Goal: Information Seeking & Learning: Find specific page/section

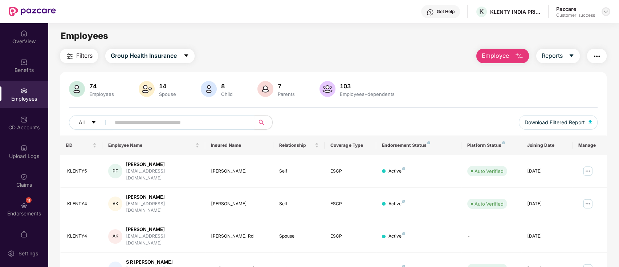
click at [610, 12] on div at bounding box center [606, 11] width 9 height 9
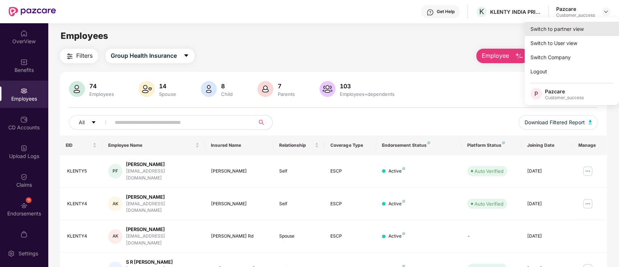
click at [579, 27] on div "Switch to partner view" at bounding box center [572, 29] width 94 height 14
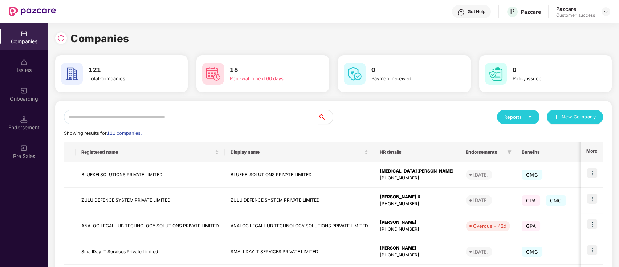
click at [144, 121] on input "text" at bounding box center [191, 117] width 255 height 15
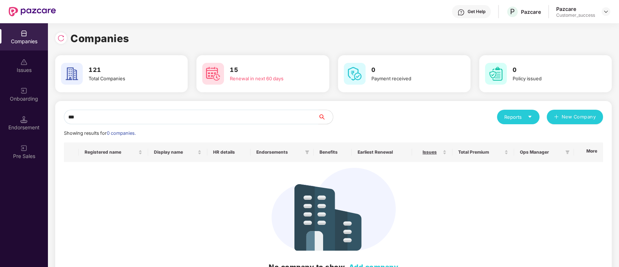
click at [147, 117] on input "***" at bounding box center [191, 117] width 255 height 15
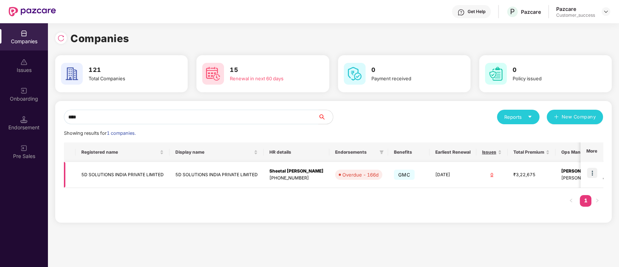
type input "****"
drag, startPoint x: 595, startPoint y: 175, endPoint x: 586, endPoint y: 182, distance: 11.1
click at [593, 175] on img at bounding box center [592, 173] width 10 height 10
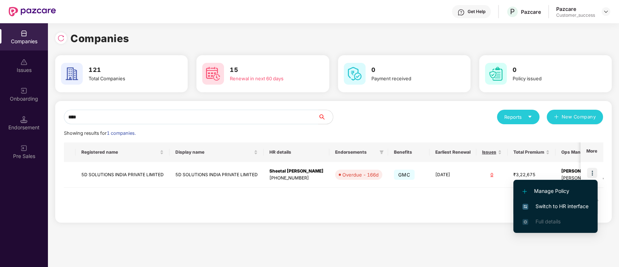
click at [557, 204] on span "Switch to HR interface" at bounding box center [555, 206] width 66 height 8
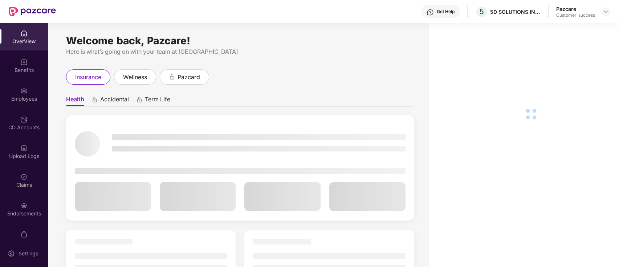
click at [22, 95] on div "Employees" at bounding box center [24, 98] width 48 height 7
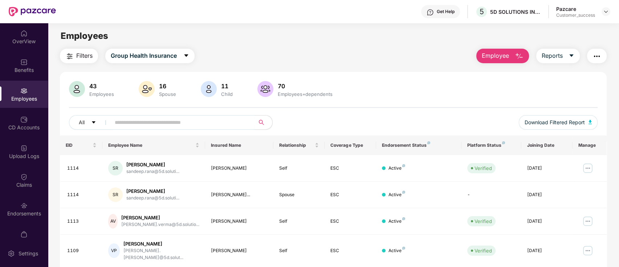
click at [491, 56] on span "Employee" at bounding box center [495, 55] width 27 height 9
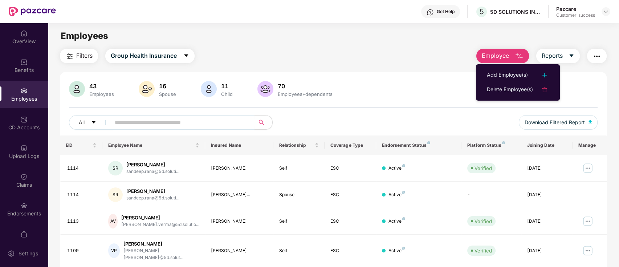
click at [240, 39] on div "Employees" at bounding box center [333, 36] width 571 height 14
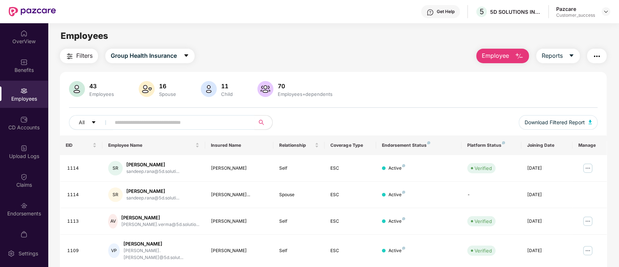
click at [513, 54] on button "Employee" at bounding box center [502, 56] width 53 height 15
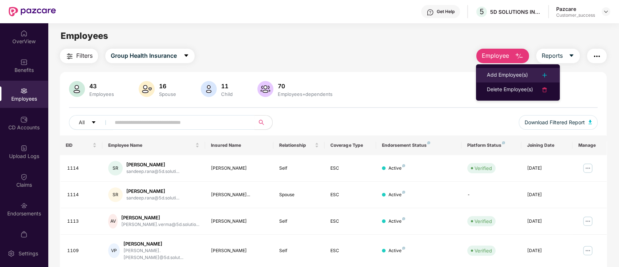
click at [511, 73] on div "Add Employee(s)" at bounding box center [507, 75] width 41 height 9
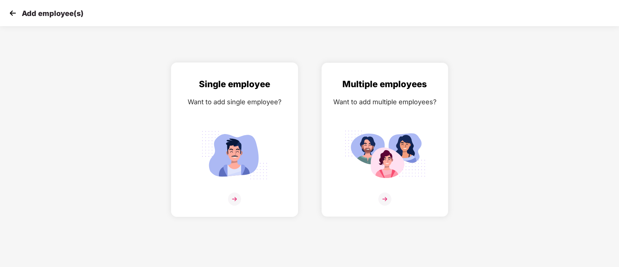
click at [245, 112] on div "Single employee Want to add single employee?" at bounding box center [235, 145] width 112 height 137
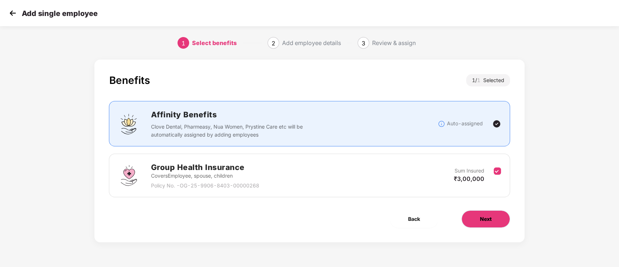
click at [501, 221] on button "Next" at bounding box center [485, 218] width 49 height 17
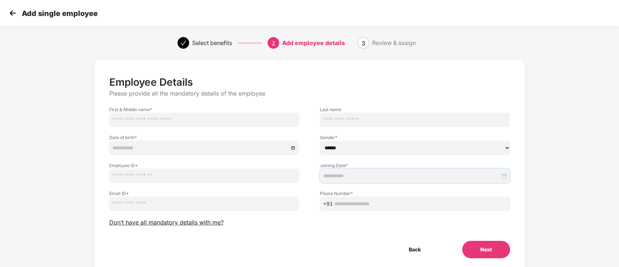
click at [356, 178] on input at bounding box center [411, 176] width 177 height 8
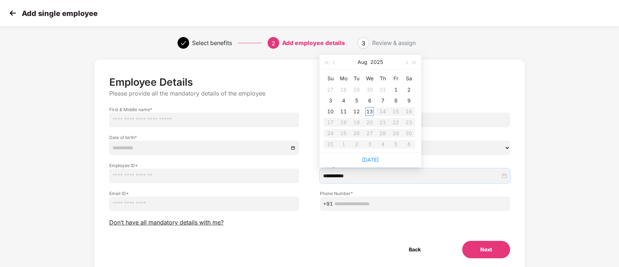
type input "**********"
click at [334, 63] on span "button" at bounding box center [335, 63] width 4 height 4
type input "**********"
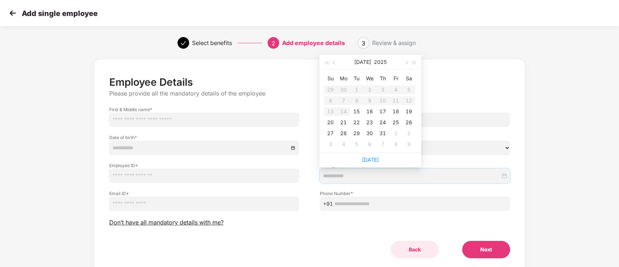
click at [419, 251] on button "Back" at bounding box center [415, 249] width 48 height 17
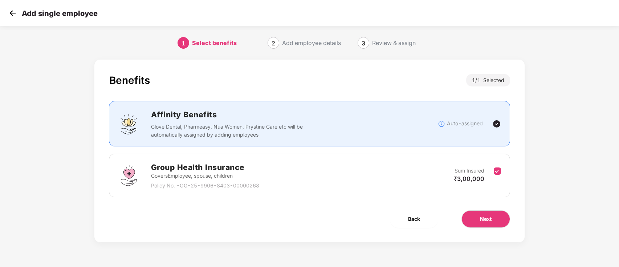
click at [16, 14] on img at bounding box center [12, 13] width 11 height 11
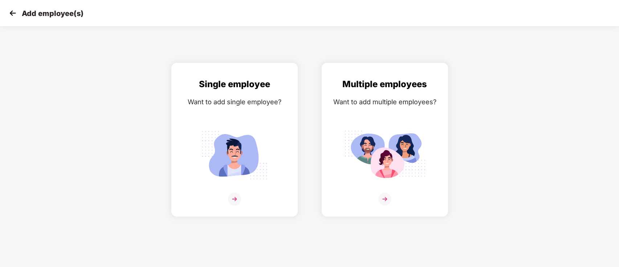
click at [11, 11] on img at bounding box center [12, 13] width 11 height 11
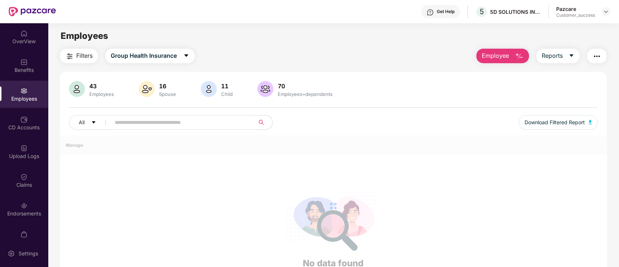
click at [511, 58] on button "Employee" at bounding box center [502, 56] width 53 height 15
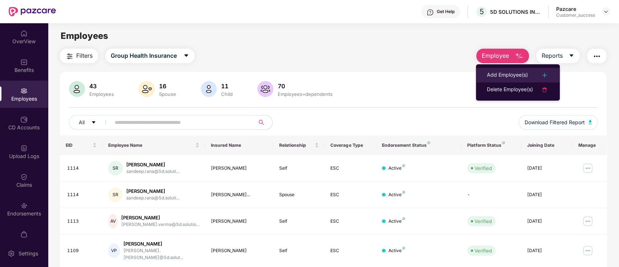
click at [508, 70] on li "Add Employee(s)" at bounding box center [518, 75] width 84 height 15
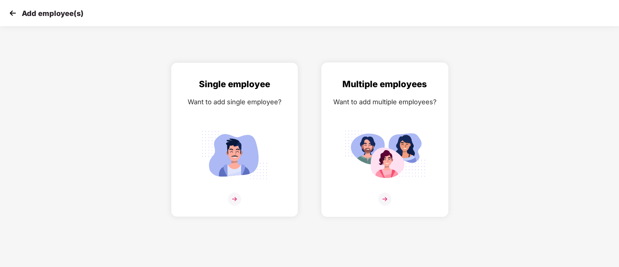
click at [392, 126] on div "Multiple employees Want to add multiple employees?" at bounding box center [385, 145] width 112 height 137
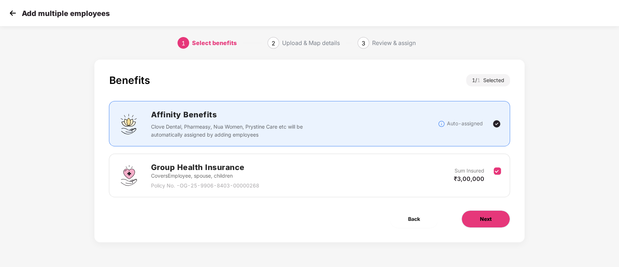
click at [489, 210] on button "Next" at bounding box center [485, 218] width 49 height 17
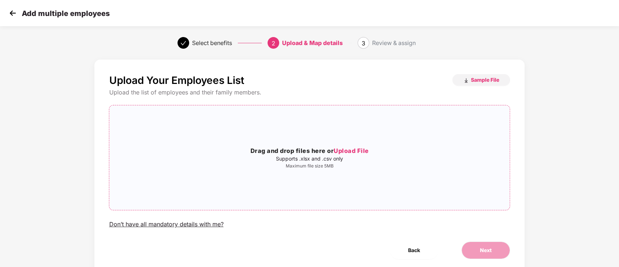
drag, startPoint x: 329, startPoint y: 150, endPoint x: 333, endPoint y: 150, distance: 4.0
click at [330, 150] on h3 "Drag and drop files here or Upload File" at bounding box center [309, 150] width 400 height 9
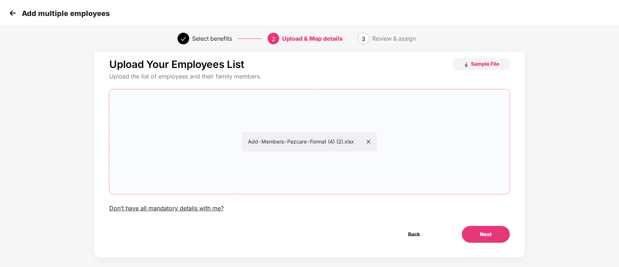
scroll to position [25, 0]
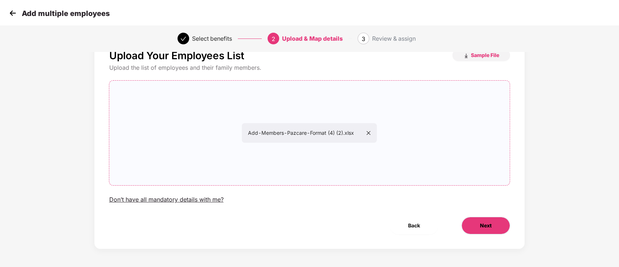
click at [493, 228] on button "Next" at bounding box center [485, 225] width 49 height 17
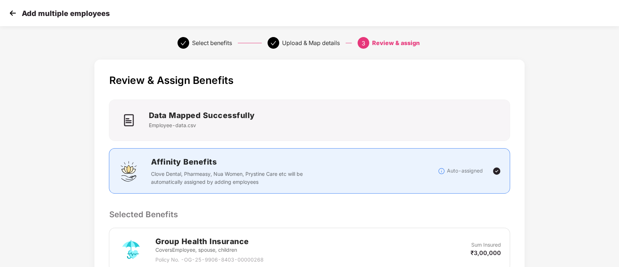
scroll to position [137, 0]
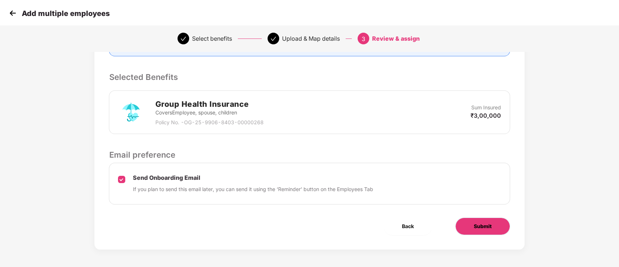
click at [476, 228] on span "Submit" at bounding box center [483, 226] width 18 height 8
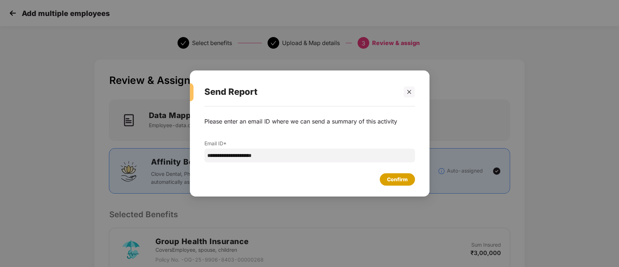
click at [400, 178] on div "Confirm" at bounding box center [397, 179] width 21 height 8
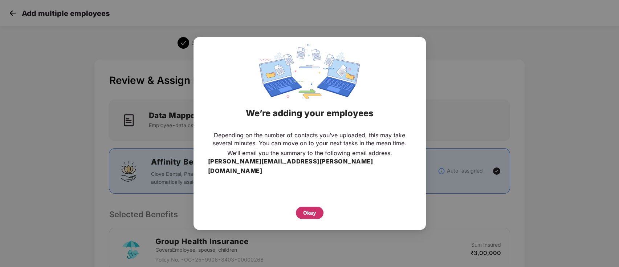
click at [309, 209] on div "Okay" at bounding box center [309, 213] width 13 height 8
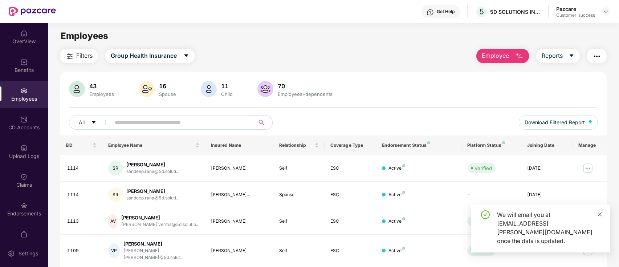
click at [597, 217] on icon "close" at bounding box center [599, 214] width 5 height 5
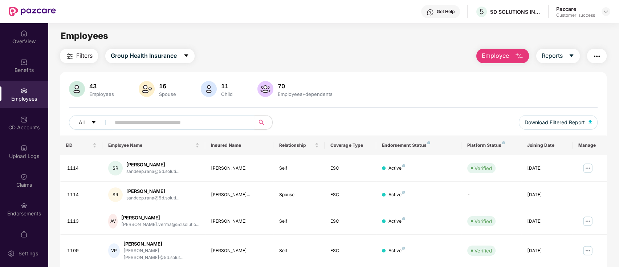
click at [377, 127] on div "All" at bounding box center [223, 122] width 309 height 15
click at [25, 149] on img at bounding box center [23, 148] width 7 height 7
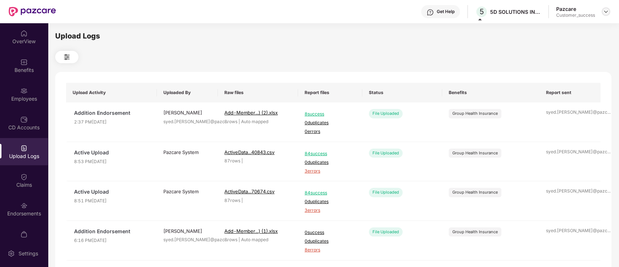
click at [604, 11] on img at bounding box center [606, 12] width 6 height 6
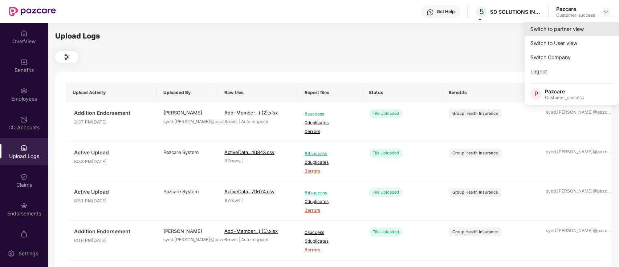
click at [581, 31] on div "Switch to partner view" at bounding box center [572, 29] width 94 height 14
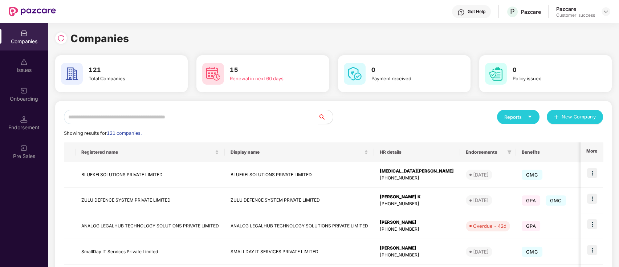
click at [179, 121] on input "text" at bounding box center [191, 117] width 255 height 15
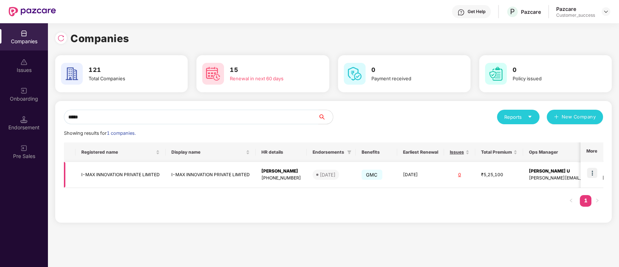
type input "*****"
click at [592, 177] on img at bounding box center [592, 173] width 10 height 10
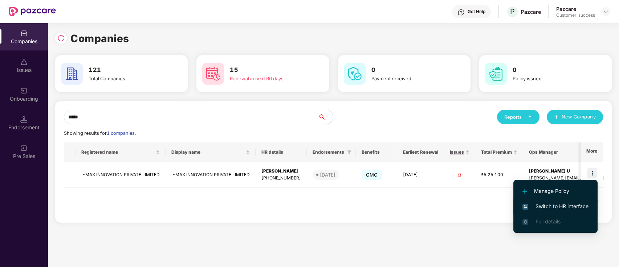
click at [569, 205] on span "Switch to HR interface" at bounding box center [555, 206] width 66 height 8
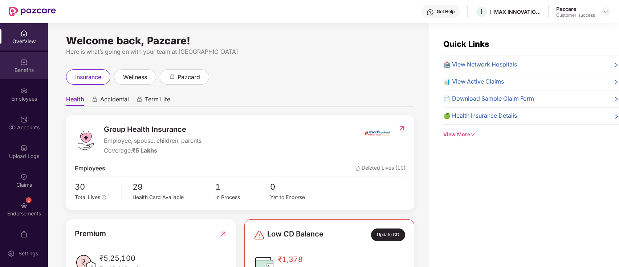
click at [32, 67] on div "Benefits" at bounding box center [24, 69] width 48 height 7
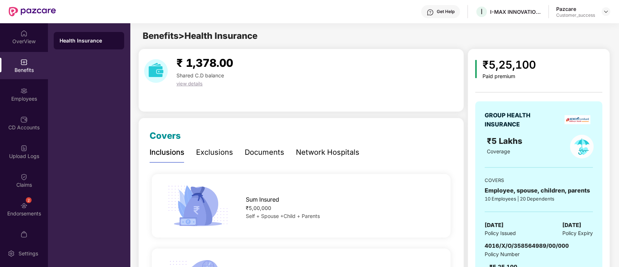
click at [270, 100] on div "₹ 1,378.00 Shared C.D balance view details" at bounding box center [301, 80] width 326 height 63
click at [602, 12] on div at bounding box center [606, 11] width 9 height 9
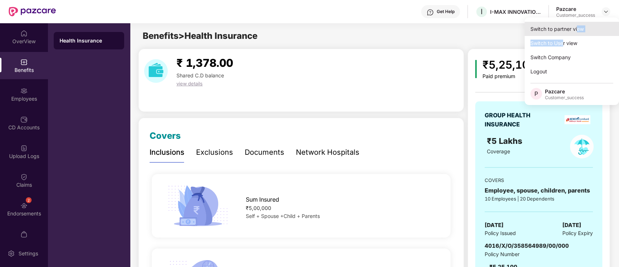
drag, startPoint x: 564, startPoint y: 37, endPoint x: 577, endPoint y: 33, distance: 14.1
click at [577, 33] on div "Switch to partner view Switch to User view Switch Company Logout P Pazcare Cust…" at bounding box center [572, 61] width 94 height 88
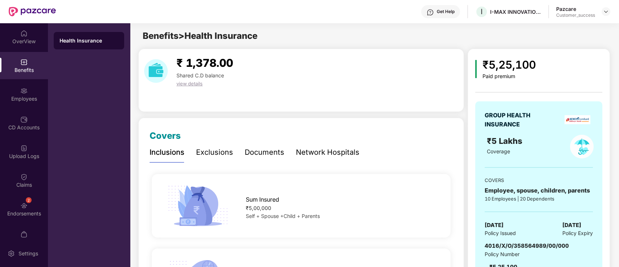
click at [577, 33] on div "Benefits > Health Insurance" at bounding box center [374, 36] width 488 height 14
click at [609, 10] on div at bounding box center [606, 11] width 9 height 9
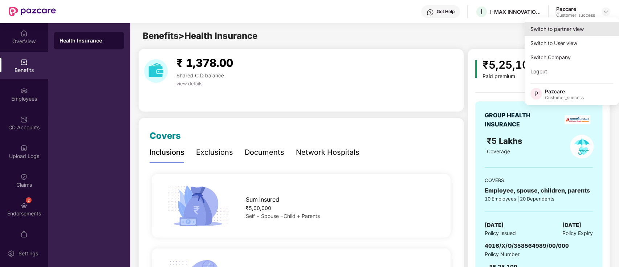
click at [583, 30] on div "Switch to partner view" at bounding box center [572, 29] width 94 height 14
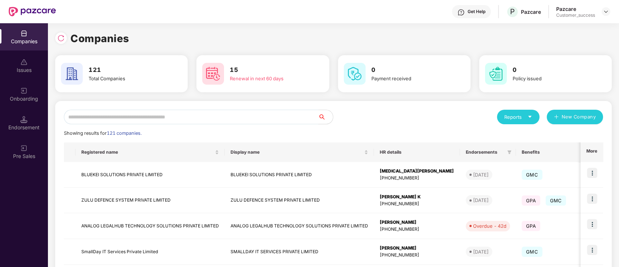
click at [158, 110] on input "text" at bounding box center [191, 117] width 255 height 15
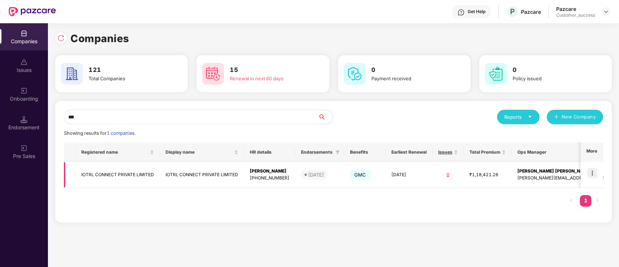
type input "***"
click at [593, 173] on img at bounding box center [592, 173] width 10 height 10
click at [153, 168] on td "IOTRL CONNECT PRIVATE LIMITED" at bounding box center [118, 175] width 84 height 26
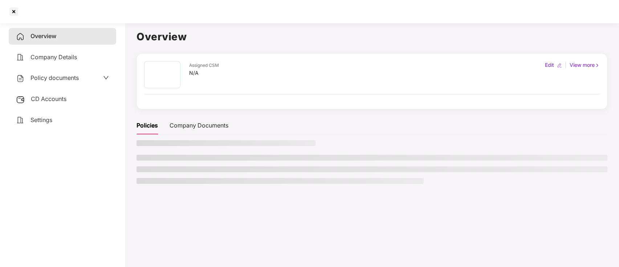
click at [153, 168] on li at bounding box center [372, 169] width 471 height 6
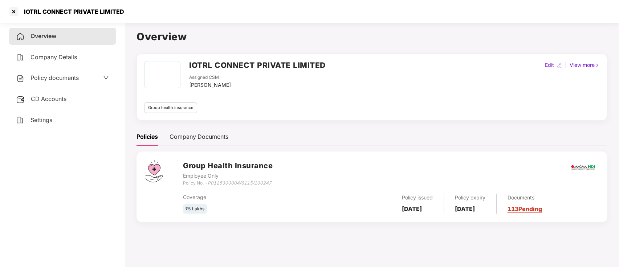
click at [61, 77] on span "Policy documents" at bounding box center [54, 77] width 48 height 7
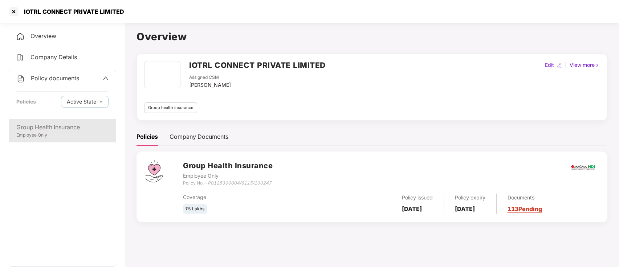
click at [54, 132] on div "Employee Only" at bounding box center [62, 135] width 92 height 7
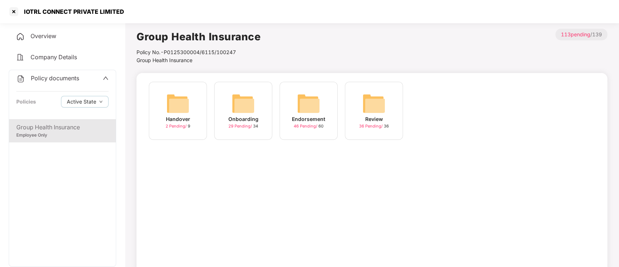
click at [248, 121] on div "Onboarding" at bounding box center [243, 119] width 30 height 8
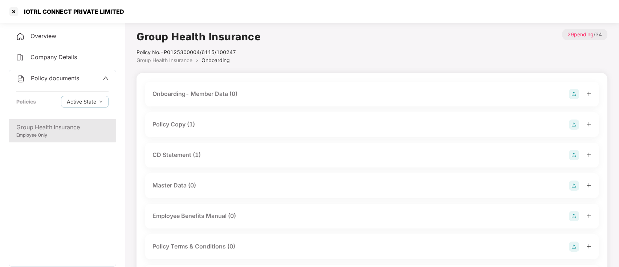
click at [213, 121] on div "Policy Copy (1)" at bounding box center [371, 124] width 439 height 10
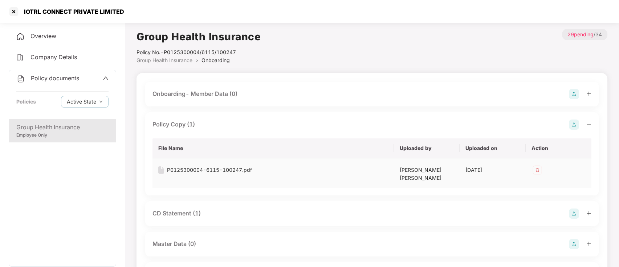
click at [203, 170] on div "P0125300004-6115-100247.pdf" at bounding box center [209, 170] width 85 height 8
click at [9, 16] on div at bounding box center [14, 12] width 12 height 12
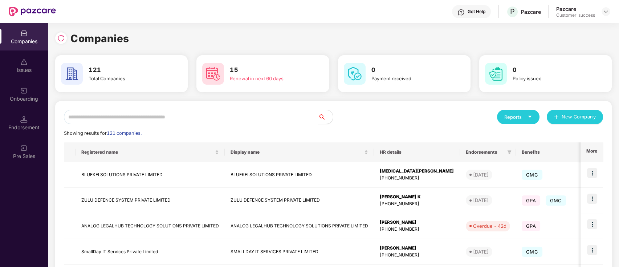
click at [158, 121] on input "text" at bounding box center [191, 117] width 255 height 15
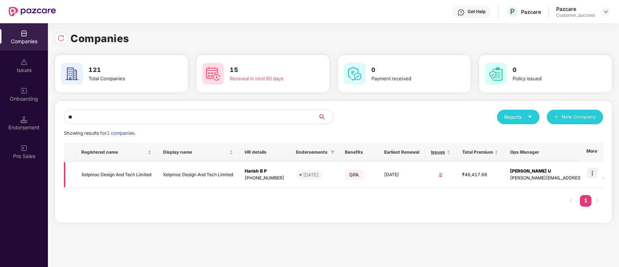
type input "**"
click at [214, 170] on td "Xelpmoc Design And Tech Limited" at bounding box center [198, 175] width 82 height 26
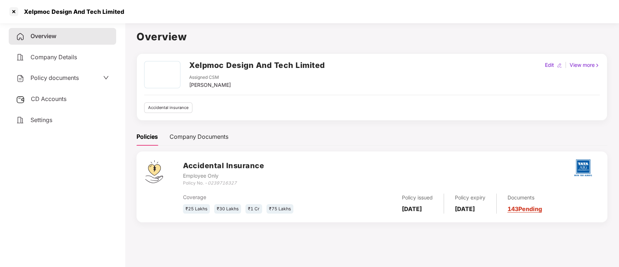
click at [87, 81] on div "Policy documents" at bounding box center [62, 77] width 93 height 9
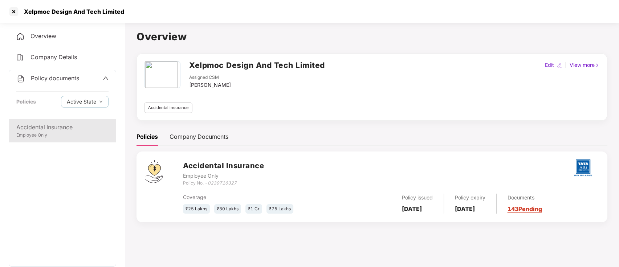
click at [60, 124] on div "Accidental Insurance" at bounding box center [62, 127] width 92 height 9
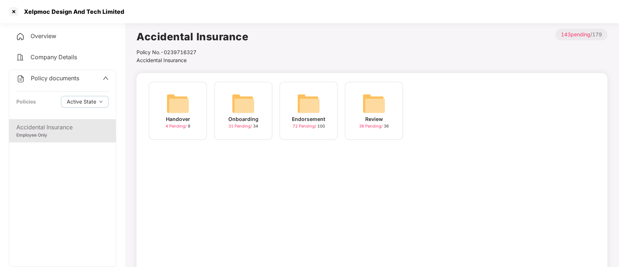
click at [238, 109] on img at bounding box center [243, 103] width 23 height 23
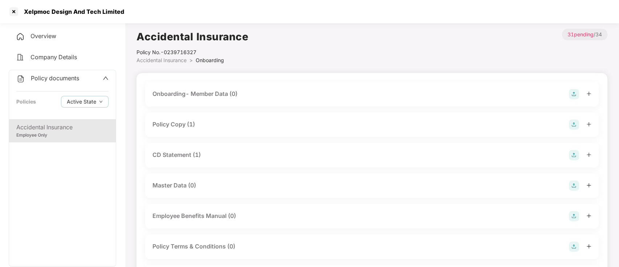
click at [238, 126] on div "Policy Copy (1)" at bounding box center [371, 124] width 439 height 10
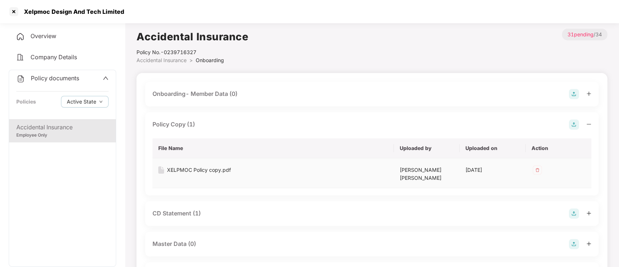
click at [207, 172] on div "XELPMOC Policy copy.pdf" at bounding box center [199, 170] width 64 height 8
click at [19, 10] on div at bounding box center [14, 12] width 12 height 12
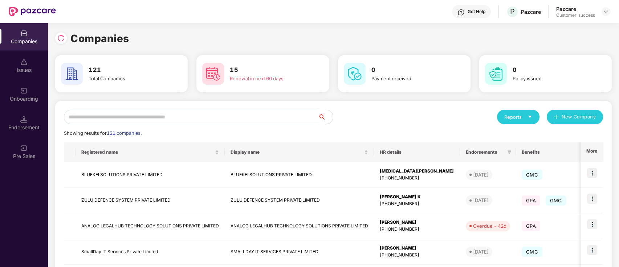
click at [162, 113] on input "text" at bounding box center [191, 117] width 255 height 15
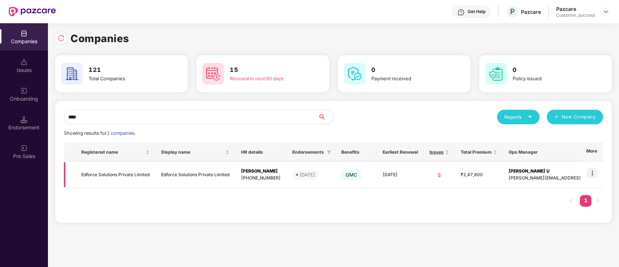
type input "****"
click at [159, 168] on td "Edforce Solutions Private Limited" at bounding box center [195, 175] width 80 height 26
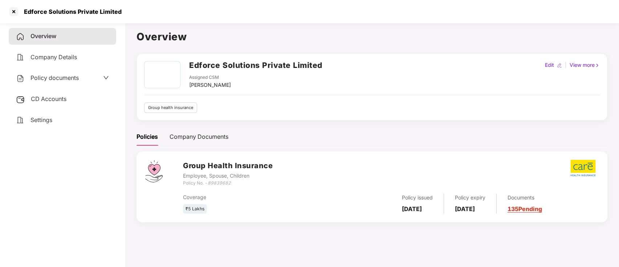
click at [58, 82] on div "Policy documents" at bounding box center [47, 77] width 63 height 9
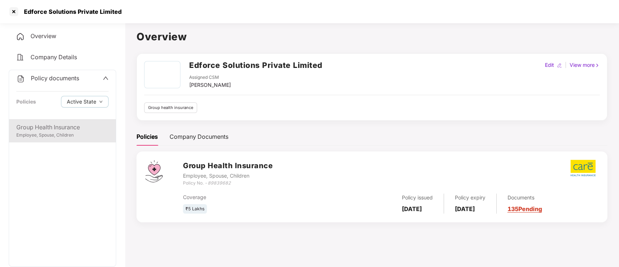
click at [54, 142] on div "Group Health Insurance Employee, Spouse, Children" at bounding box center [62, 130] width 107 height 23
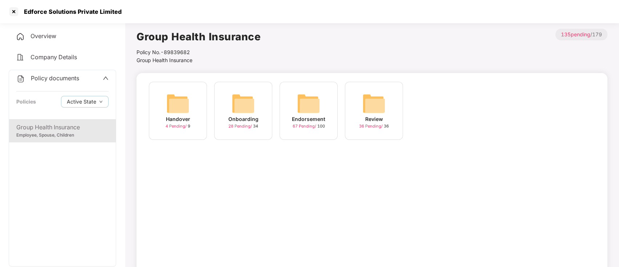
click at [237, 127] on span "28 Pending /" at bounding box center [240, 125] width 25 height 5
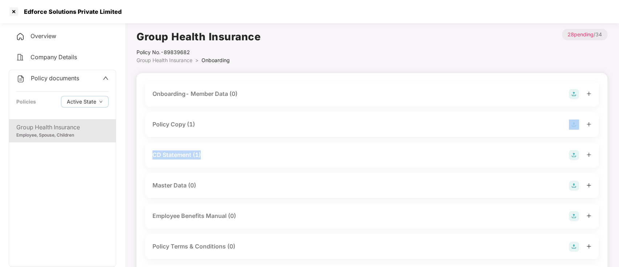
drag, startPoint x: 231, startPoint y: 138, endPoint x: 252, endPoint y: 128, distance: 23.9
click at [252, 128] on div "Policy Copy (1)" at bounding box center [371, 124] width 439 height 10
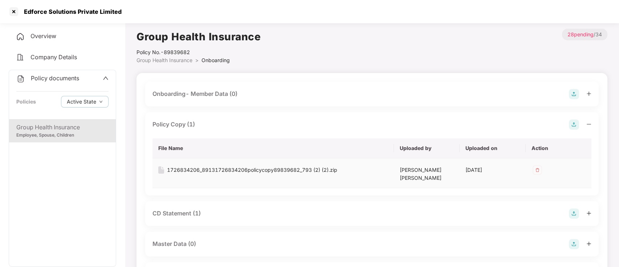
click at [213, 166] on div "1726834206_89131726834206policycopy89839682_793 (2) (2).zip" at bounding box center [252, 170] width 170 height 8
click at [18, 11] on div at bounding box center [14, 12] width 12 height 12
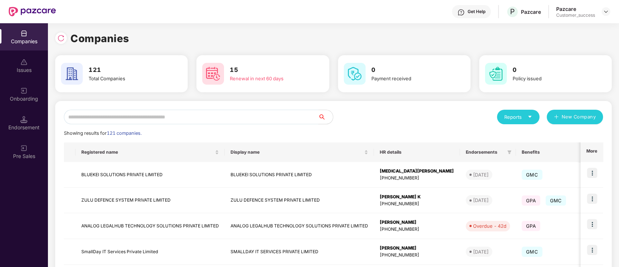
click at [159, 112] on input "text" at bounding box center [191, 117] width 255 height 15
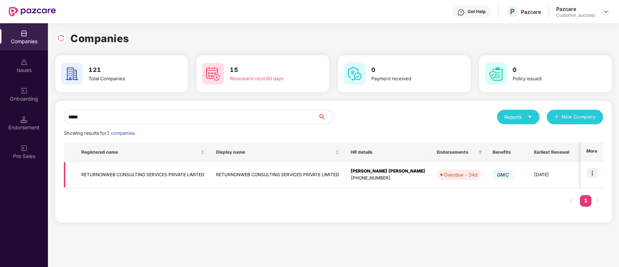
type input "*****"
click at [168, 168] on td "RETURNONWEB CONSULTING SERVICES PRIVATE LIMITED" at bounding box center [143, 175] width 135 height 26
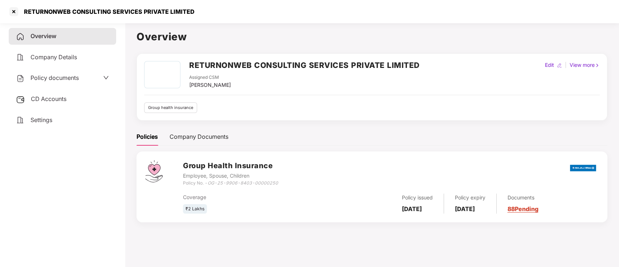
click at [97, 74] on div "Policy documents" at bounding box center [62, 77] width 93 height 9
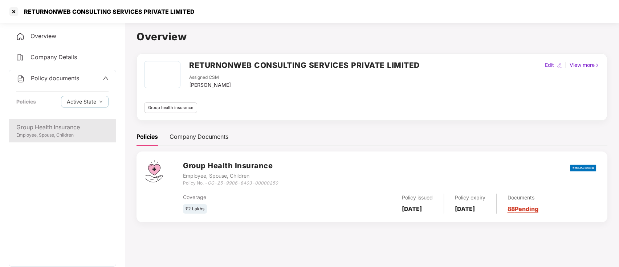
click at [67, 135] on div "Employee, Spouse, Children" at bounding box center [62, 135] width 92 height 7
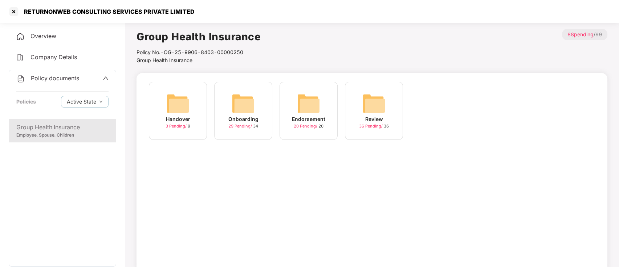
click at [219, 113] on div "Onboarding 29 Pending / 34" at bounding box center [243, 111] width 58 height 58
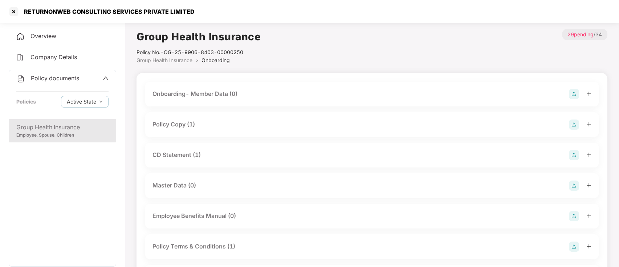
click at [212, 126] on div "Policy Copy (1)" at bounding box center [371, 124] width 439 height 10
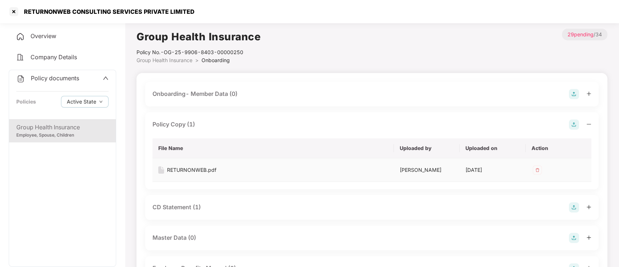
click at [192, 173] on div "RETURNONWEB.pdf" at bounding box center [191, 170] width 49 height 8
click at [9, 10] on div at bounding box center [14, 12] width 12 height 12
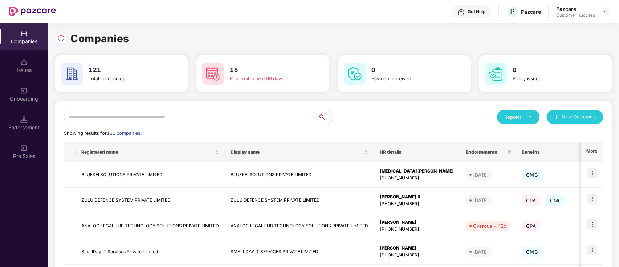
click at [182, 114] on input "text" at bounding box center [191, 117] width 255 height 15
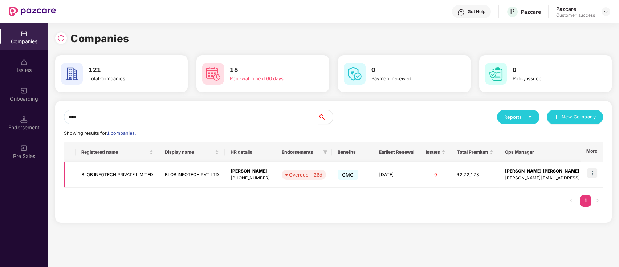
type input "****"
click at [598, 174] on td at bounding box center [592, 175] width 23 height 26
click at [592, 171] on img at bounding box center [592, 173] width 10 height 10
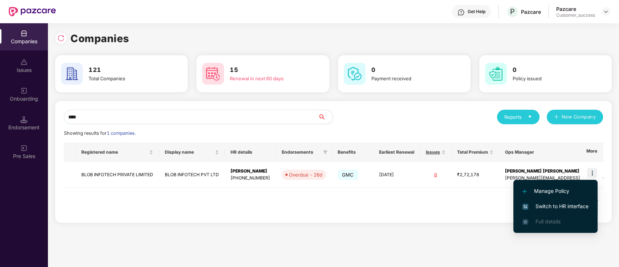
click at [554, 206] on span "Switch to HR interface" at bounding box center [555, 206] width 66 height 8
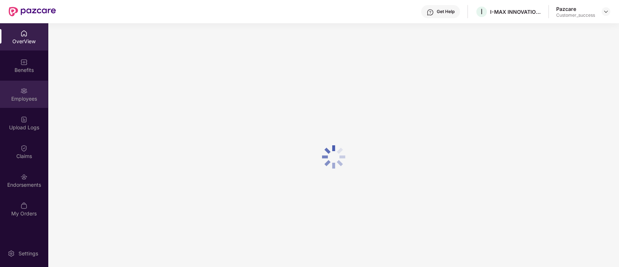
click at [27, 106] on div "Employees" at bounding box center [24, 94] width 48 height 27
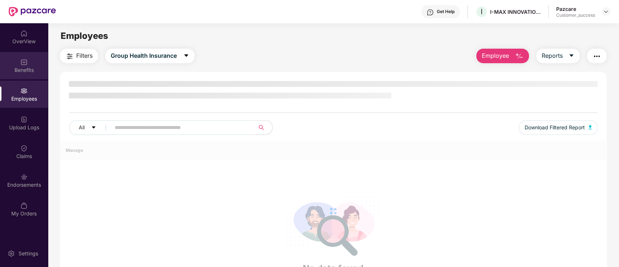
click at [28, 64] on div "Benefits" at bounding box center [24, 65] width 48 height 27
